Goal: Task Accomplishment & Management: Complete application form

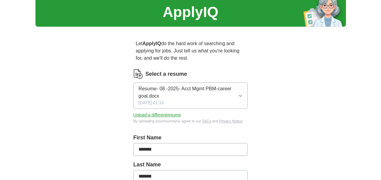
scroll to position [30, 0]
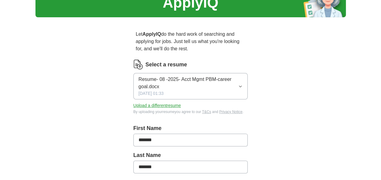
click at [240, 86] on icon "button" at bounding box center [240, 86] width 4 height 5
click at [136, 64] on img at bounding box center [138, 65] width 10 height 10
click at [168, 106] on button "Upload a different resume" at bounding box center [157, 105] width 48 height 6
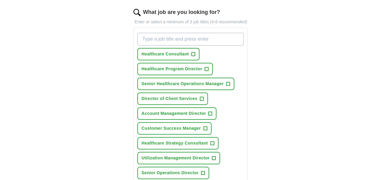
scroll to position [212, 0]
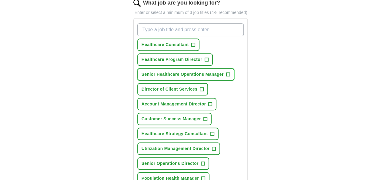
click at [227, 73] on span "+" at bounding box center [228, 74] width 4 height 5
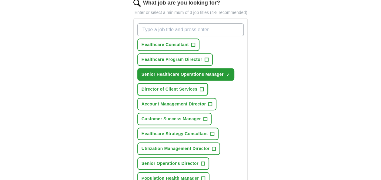
click at [203, 88] on span "+" at bounding box center [202, 89] width 4 height 5
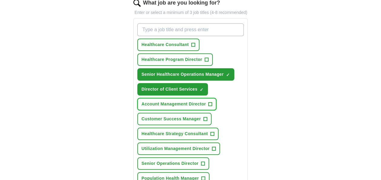
click at [209, 103] on span "+" at bounding box center [210, 104] width 4 height 5
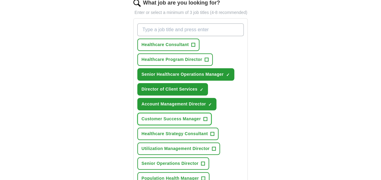
click at [205, 118] on span "+" at bounding box center [205, 119] width 4 height 5
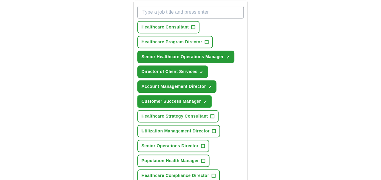
scroll to position [242, 0]
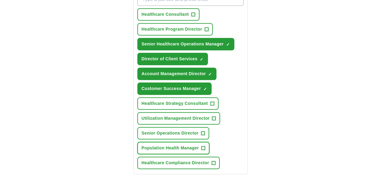
click at [204, 146] on span "+" at bounding box center [203, 148] width 4 height 5
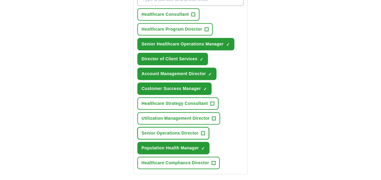
click at [201, 132] on span "+" at bounding box center [203, 133] width 4 height 5
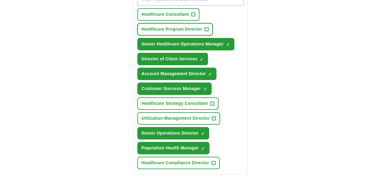
click at [205, 27] on span "+" at bounding box center [207, 29] width 4 height 5
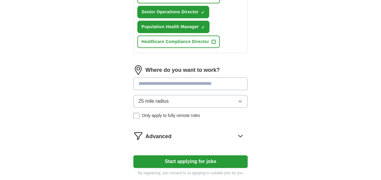
scroll to position [394, 0]
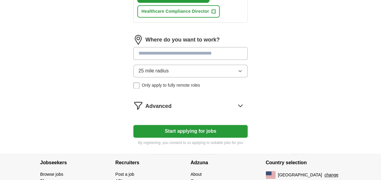
click at [163, 52] on input at bounding box center [190, 53] width 115 height 13
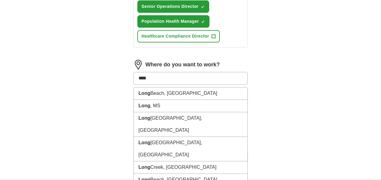
scroll to position [364, 0]
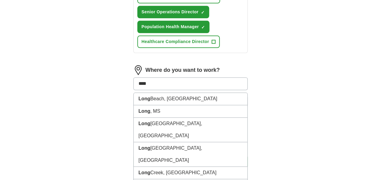
type input "*****"
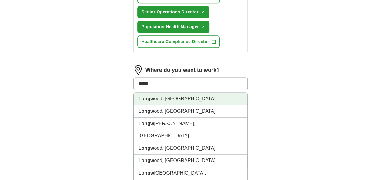
click at [163, 99] on li "Longw ood, [GEOGRAPHIC_DATA]" at bounding box center [191, 99] width 114 height 12
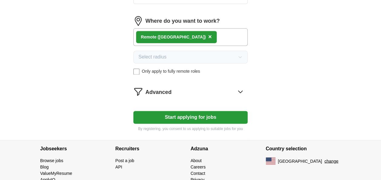
scroll to position [424, 0]
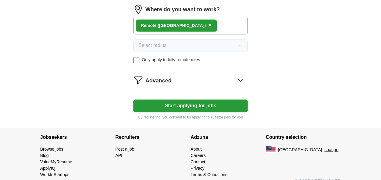
click at [241, 78] on icon at bounding box center [240, 80] width 10 height 10
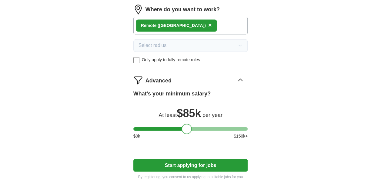
drag, startPoint x: 142, startPoint y: 128, endPoint x: 190, endPoint y: 128, distance: 47.9
click at [190, 128] on div at bounding box center [187, 129] width 10 height 10
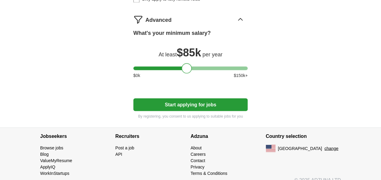
scroll to position [492, 0]
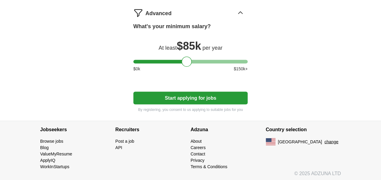
click at [195, 98] on button "Start applying for jobs" at bounding box center [190, 98] width 115 height 13
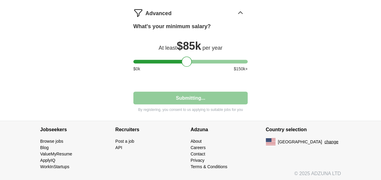
select select "**"
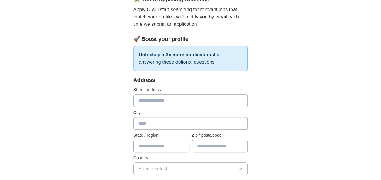
scroll to position [61, 0]
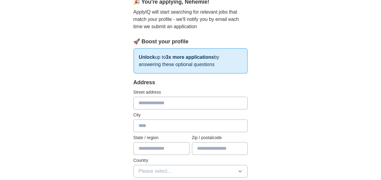
click at [167, 104] on input "text" at bounding box center [190, 103] width 115 height 13
type input "**********"
type input "********"
type input "*******"
type input "*****"
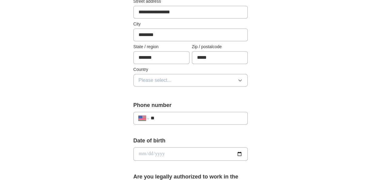
scroll to position [182, 0]
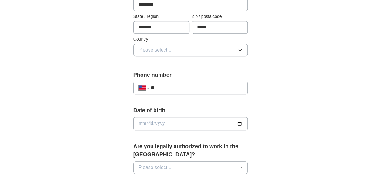
click at [239, 52] on button "Please select..." at bounding box center [190, 50] width 115 height 13
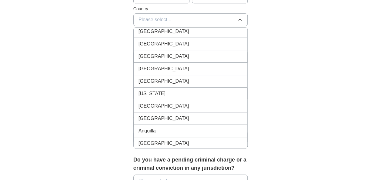
scroll to position [0, 0]
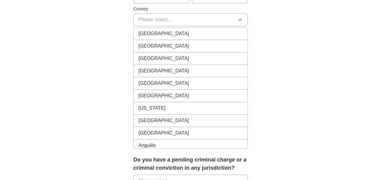
click at [162, 47] on span "[GEOGRAPHIC_DATA]" at bounding box center [163, 45] width 51 height 7
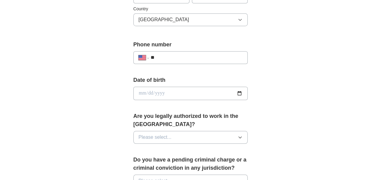
click at [184, 94] on input "date" at bounding box center [190, 93] width 115 height 13
type input "**********"
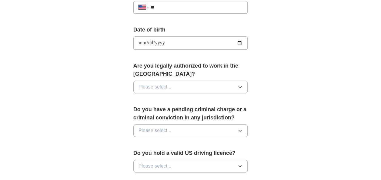
scroll to position [273, 0]
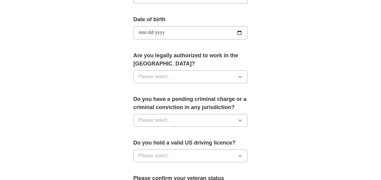
click at [231, 74] on button "Please select..." at bounding box center [190, 76] width 115 height 13
click at [183, 31] on input "**********" at bounding box center [190, 32] width 115 height 13
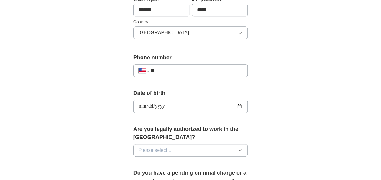
scroll to position [212, 0]
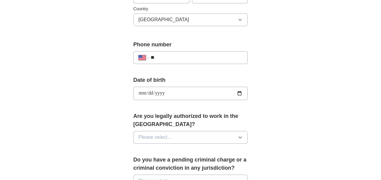
click at [192, 92] on input "**********" at bounding box center [190, 93] width 115 height 13
click at [239, 92] on input "**********" at bounding box center [190, 93] width 115 height 13
click at [193, 91] on input "**********" at bounding box center [190, 93] width 115 height 13
click at [170, 92] on input "date" at bounding box center [190, 93] width 115 height 13
click at [152, 93] on input "date" at bounding box center [190, 93] width 115 height 13
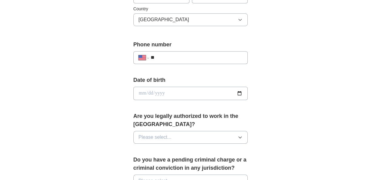
click at [360, 104] on div "**********" at bounding box center [190, 85] width 381 height 559
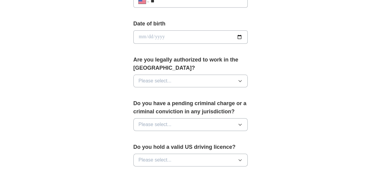
scroll to position [273, 0]
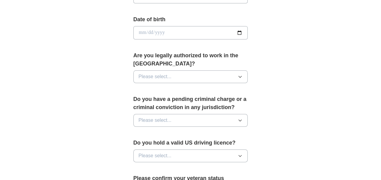
click at [241, 75] on icon "button" at bounding box center [240, 76] width 5 height 5
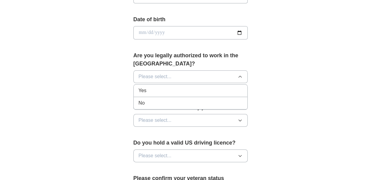
click at [159, 87] on div "Yes" at bounding box center [190, 90] width 104 height 7
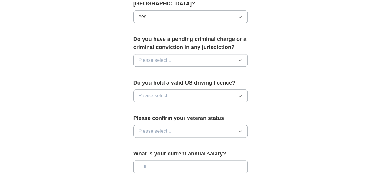
scroll to position [333, 0]
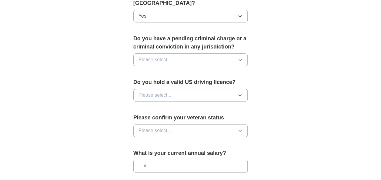
click at [238, 57] on icon "button" at bounding box center [240, 59] width 5 height 5
click at [173, 82] on div "No" at bounding box center [190, 85] width 104 height 7
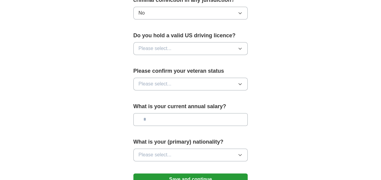
scroll to position [394, 0]
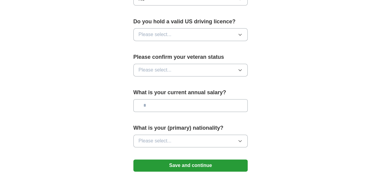
click at [242, 32] on icon "button" at bounding box center [240, 34] width 5 height 5
click at [164, 50] on div "Yes" at bounding box center [190, 48] width 104 height 7
click at [170, 68] on span "Please select..." at bounding box center [154, 69] width 33 height 7
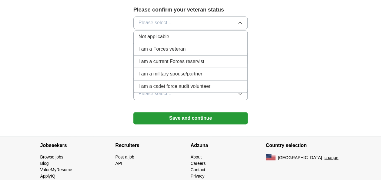
scroll to position [455, 0]
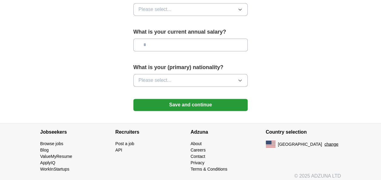
click at [239, 78] on icon "button" at bounding box center [240, 80] width 5 height 5
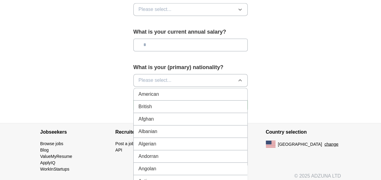
click at [176, 92] on div "American" at bounding box center [190, 94] width 104 height 7
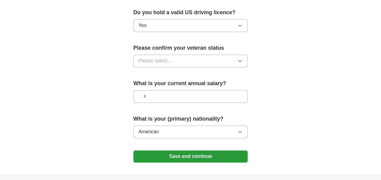
scroll to position [394, 0]
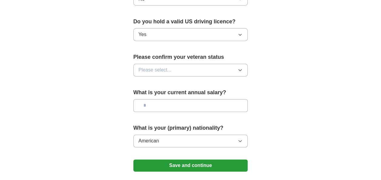
click at [240, 69] on icon "button" at bounding box center [240, 70] width 3 height 2
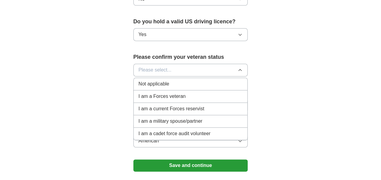
click at [172, 84] on div "Not applicable" at bounding box center [190, 83] width 104 height 7
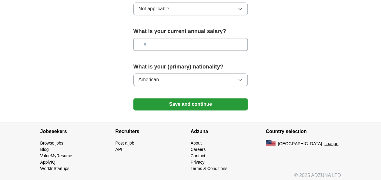
scroll to position [456, 0]
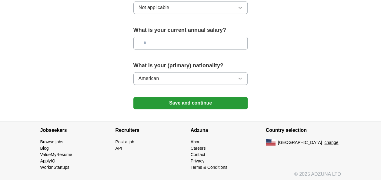
click at [198, 102] on button "Save and continue" at bounding box center [190, 103] width 115 height 12
